Goal: Transaction & Acquisition: Purchase product/service

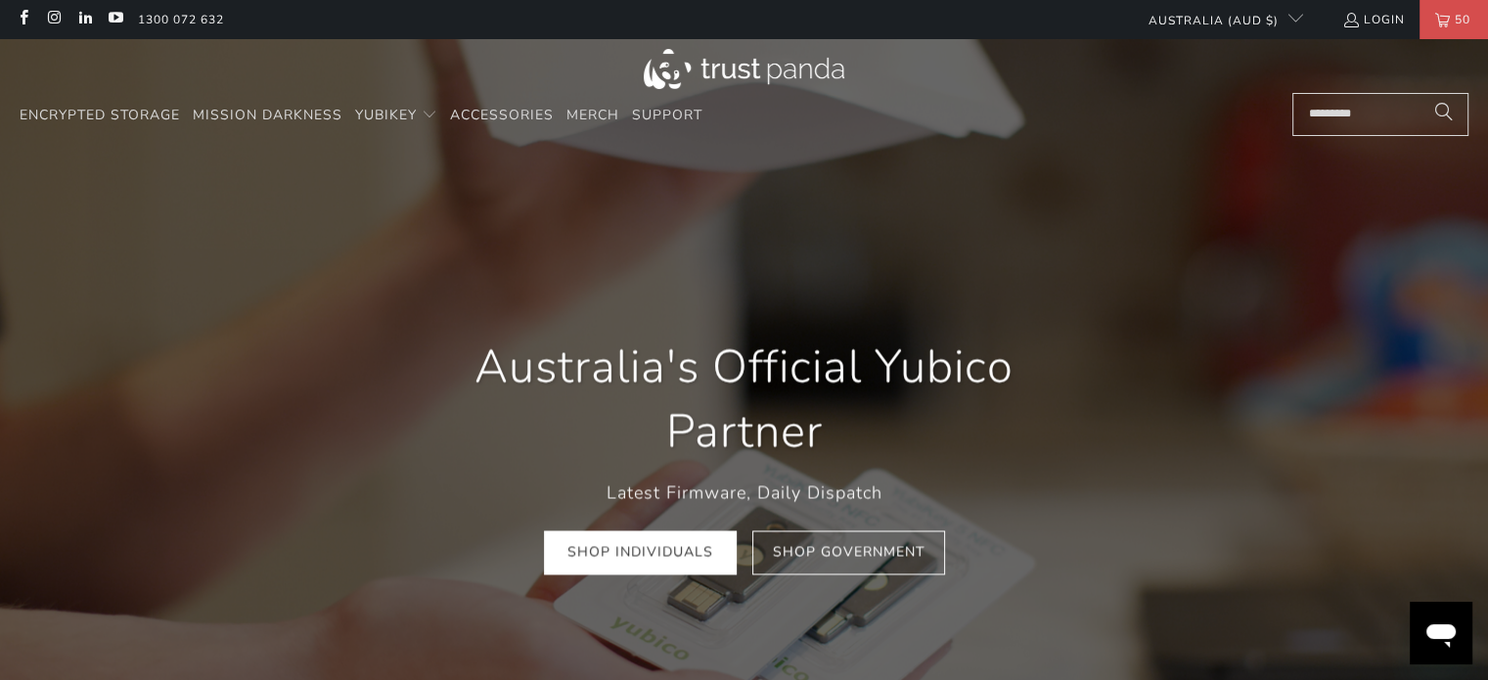
scroll to position [0, 282]
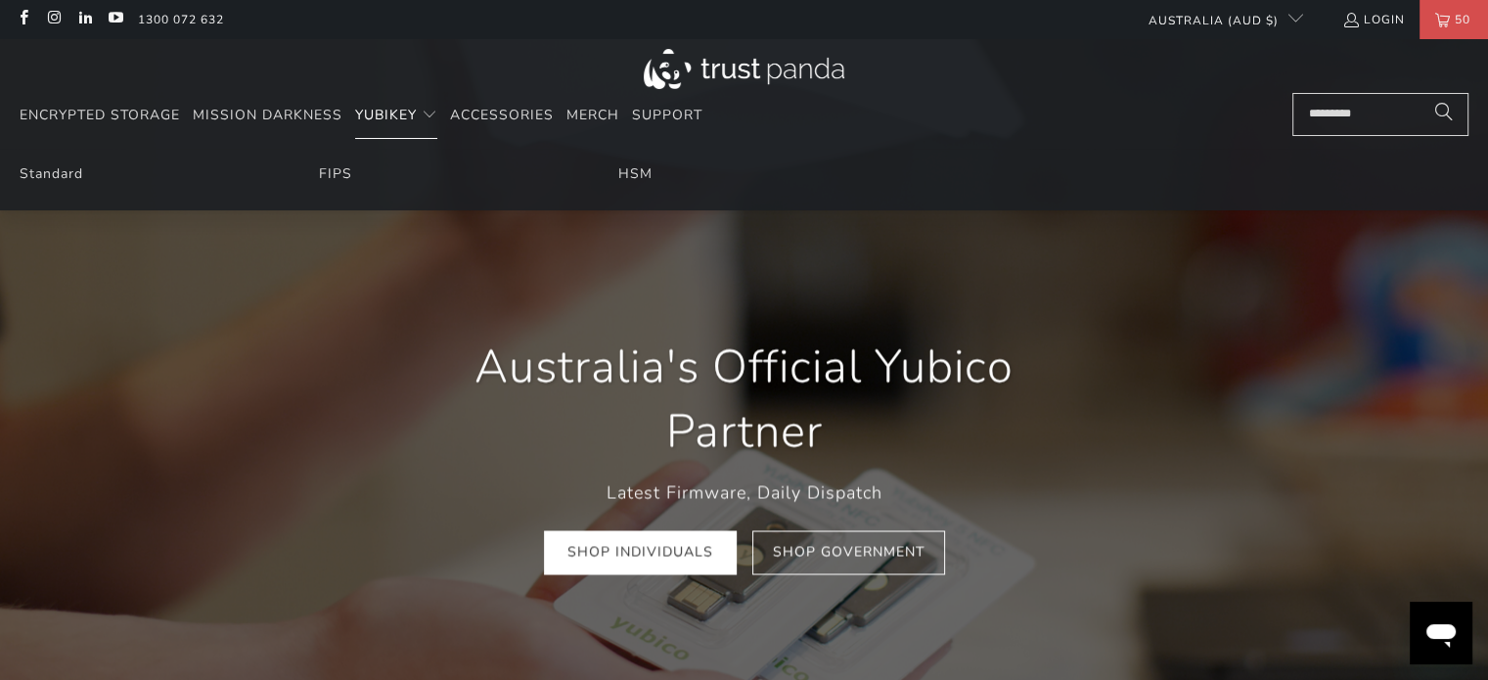
click at [396, 116] on span "YubiKey" at bounding box center [386, 115] width 62 height 19
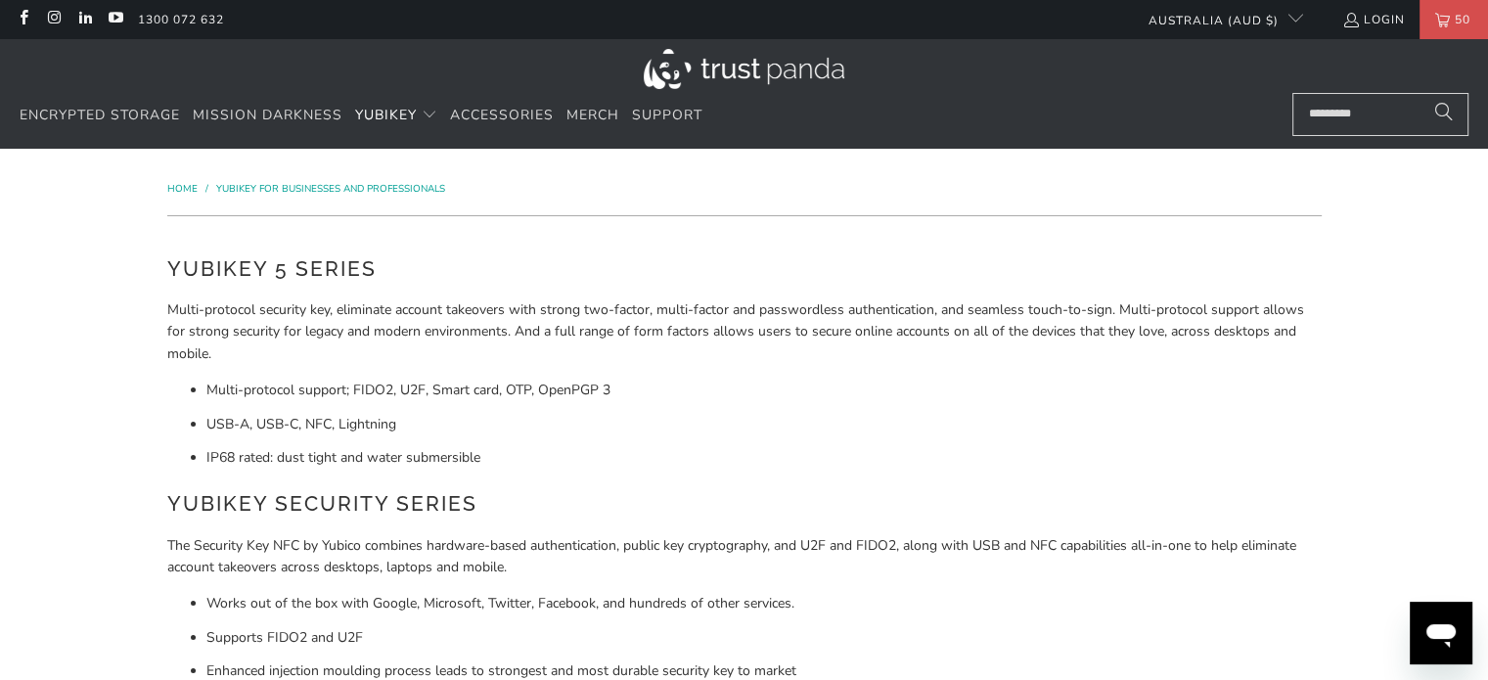
click at [779, 51] on img at bounding box center [744, 69] width 201 height 40
